Goal: Task Accomplishment & Management: Manage account settings

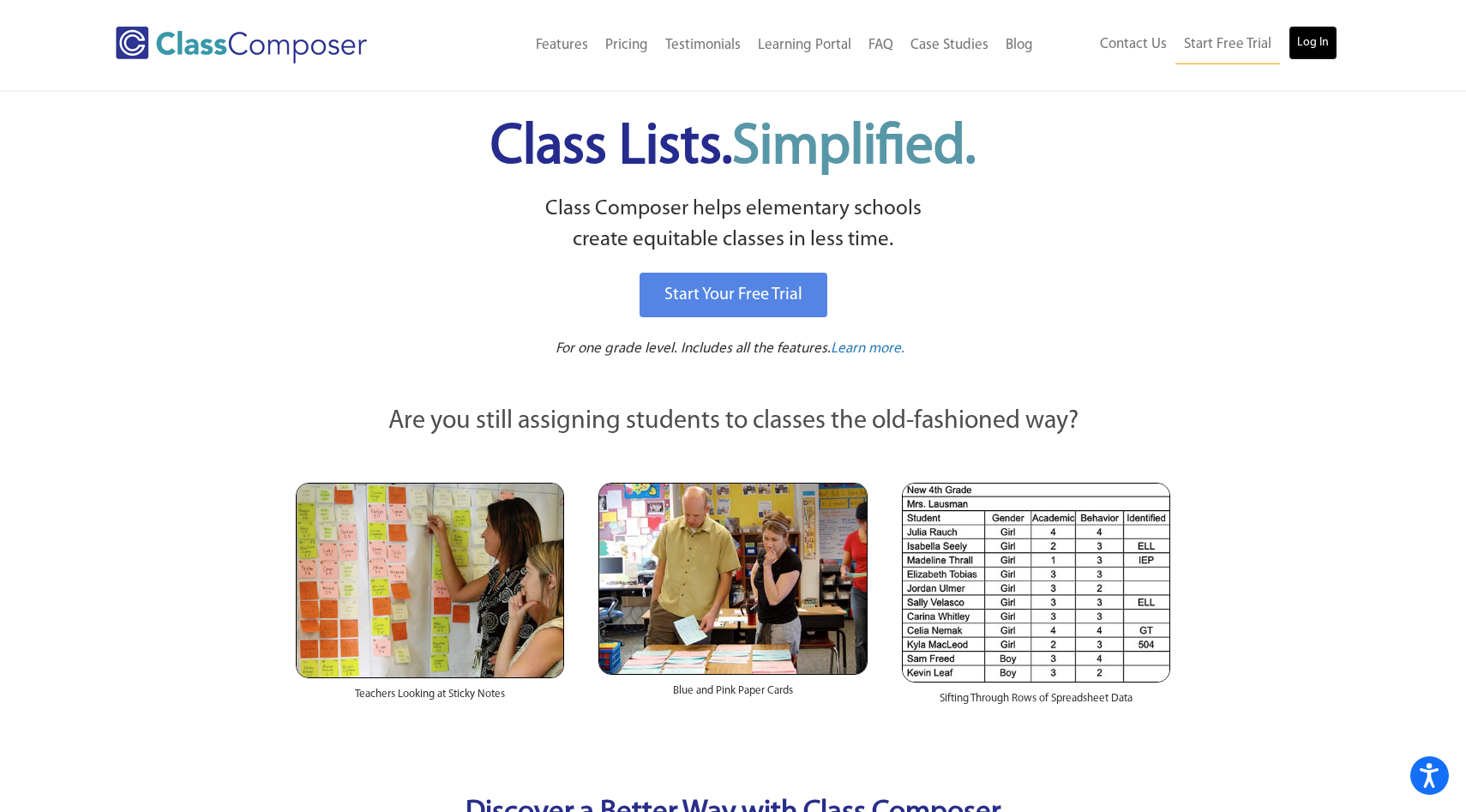
click at [1313, 42] on link "Log In" at bounding box center [1313, 42] width 49 height 34
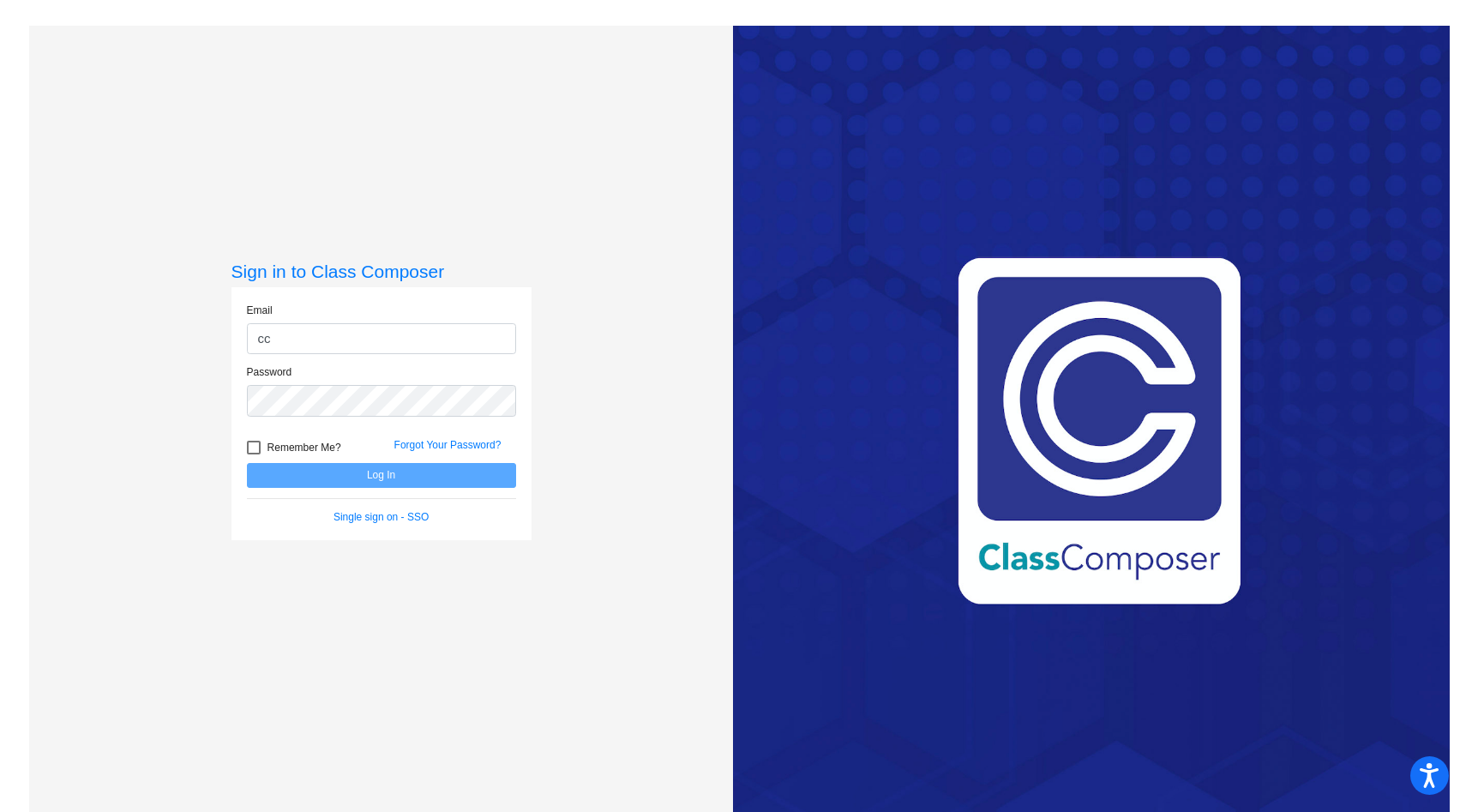
type input "[EMAIL_ADDRESS][DOMAIN_NAME]"
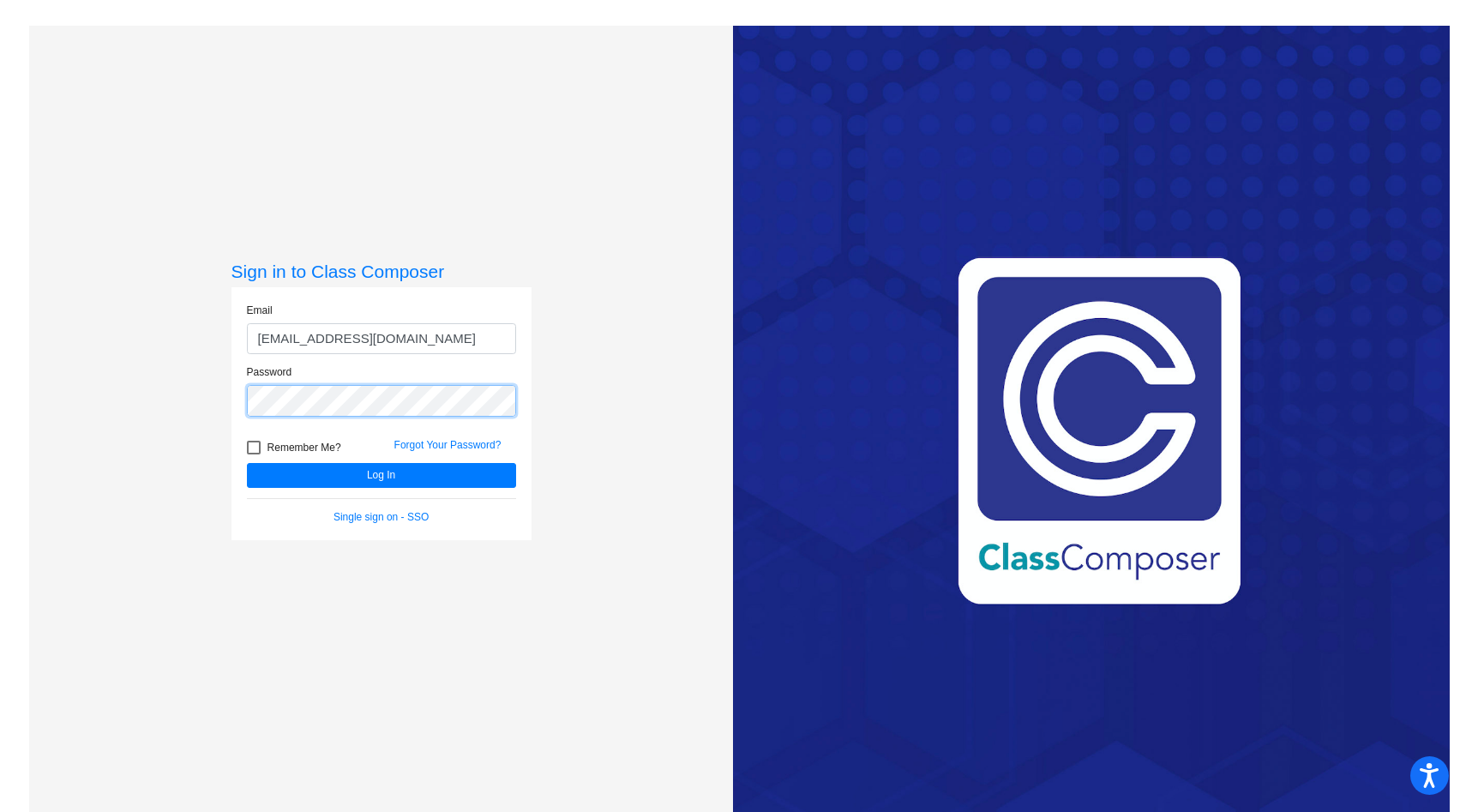
click at [247, 463] on button "Log In" at bounding box center [382, 475] width 269 height 25
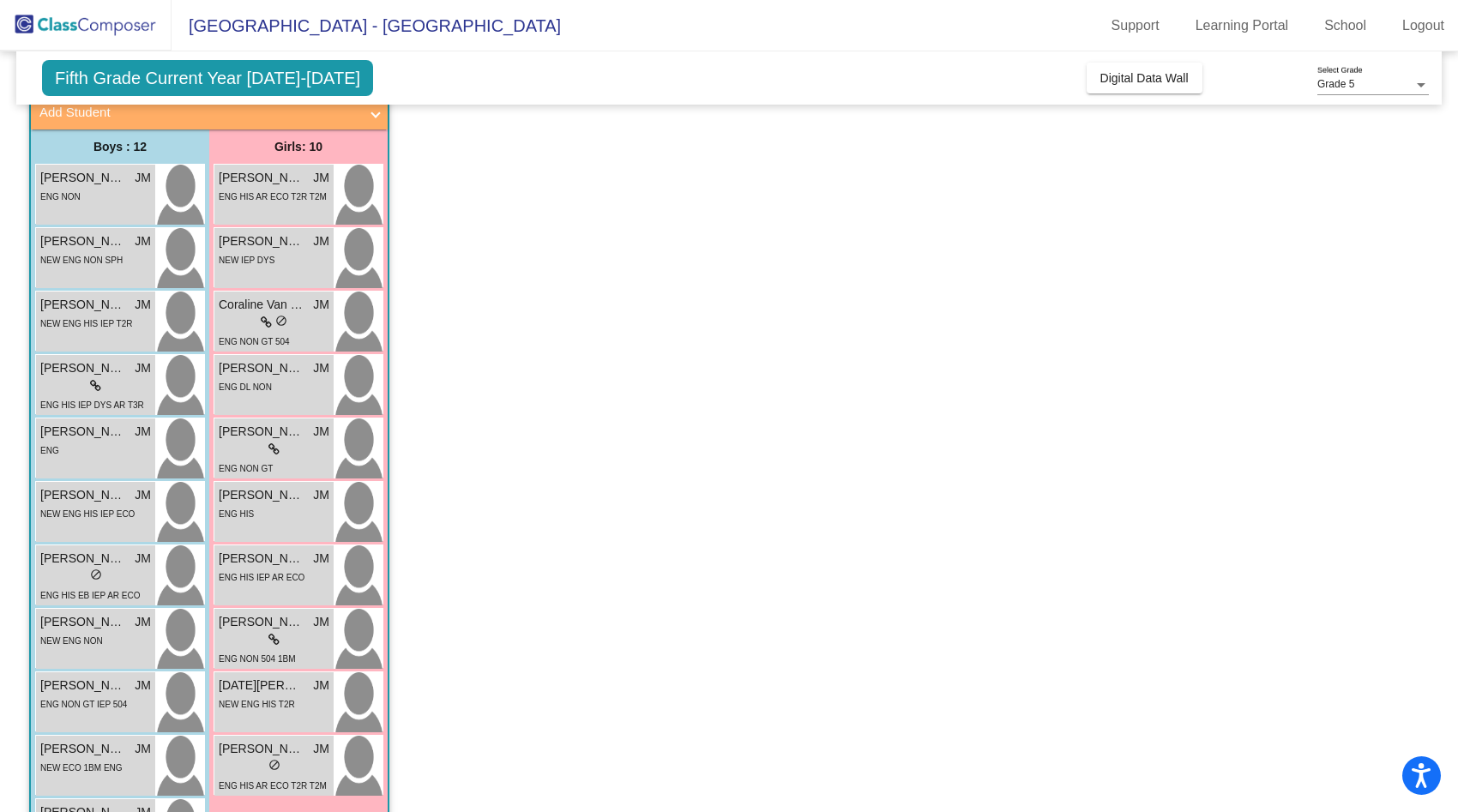
scroll to position [1865, 0]
